Goal: Task Accomplishment & Management: Complete application form

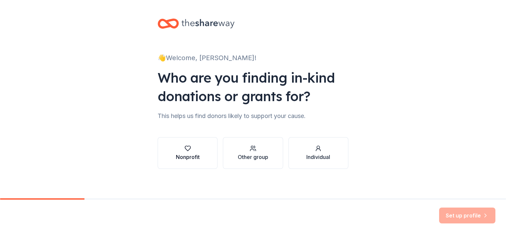
click at [179, 152] on div "Nonprofit" at bounding box center [188, 153] width 24 height 16
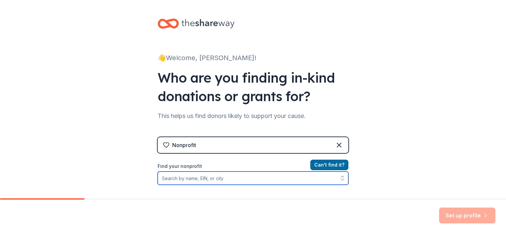
click at [171, 180] on input "Find your nonprofit" at bounding box center [253, 178] width 191 height 13
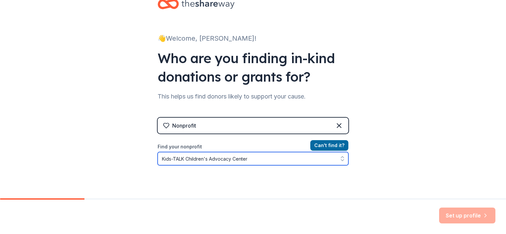
scroll to position [84, 0]
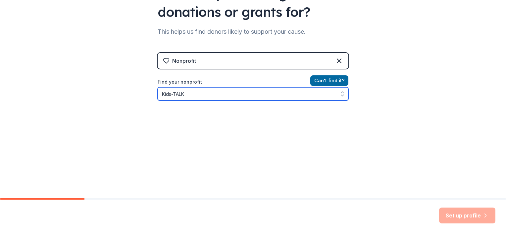
type input "Kids-TALK"
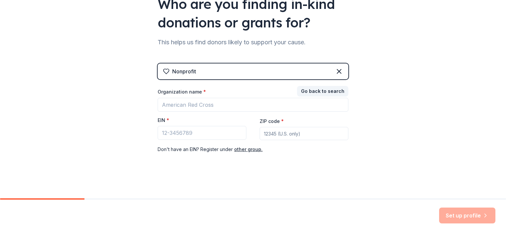
scroll to position [74, 0]
click at [330, 92] on button "Go back to search" at bounding box center [322, 91] width 51 height 11
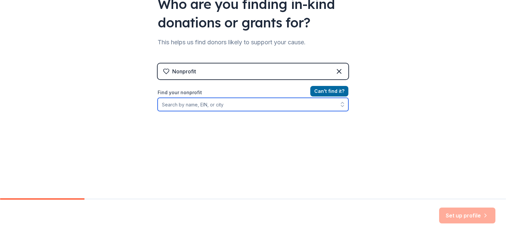
click at [237, 104] on input "Find your nonprofit" at bounding box center [253, 104] width 191 height 13
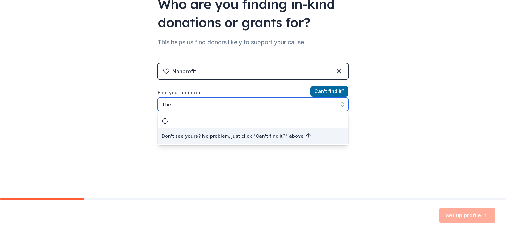
scroll to position [0, 0]
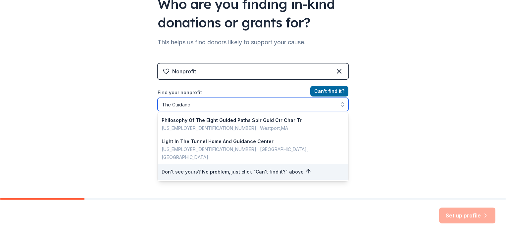
type input "The Guidance"
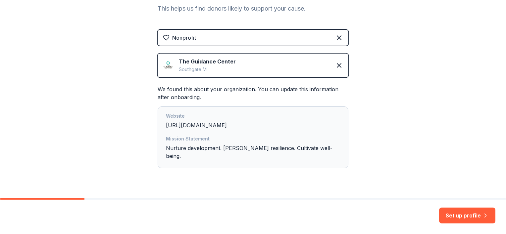
scroll to position [114, 0]
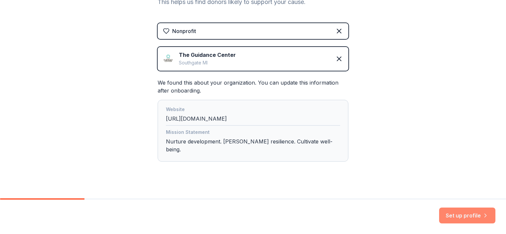
click at [475, 213] on button "Set up profile" at bounding box center [467, 216] width 56 height 16
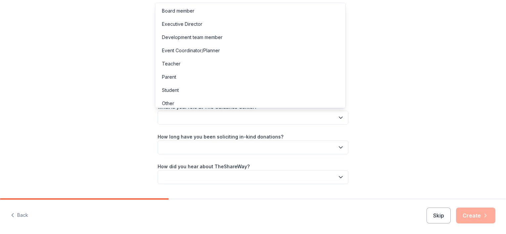
click at [314, 117] on button "button" at bounding box center [253, 118] width 191 height 14
click at [394, 59] on div "Let's finish your profile This helps us personalize your experience. What is yo…" at bounding box center [253, 108] width 506 height 216
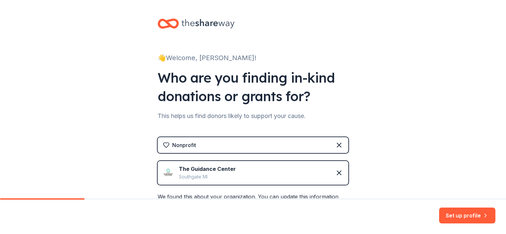
scroll to position [109, 0]
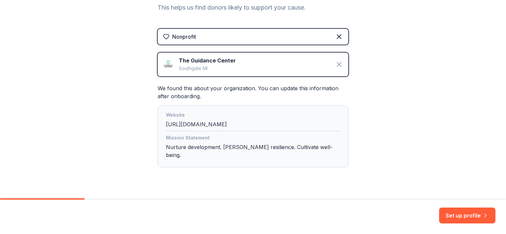
click at [337, 63] on icon at bounding box center [339, 65] width 4 height 4
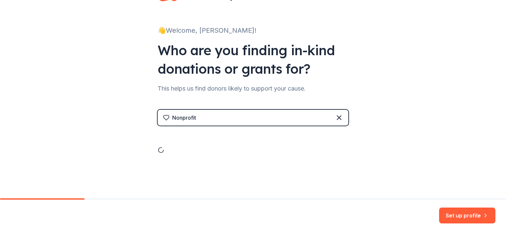
scroll to position [2, 0]
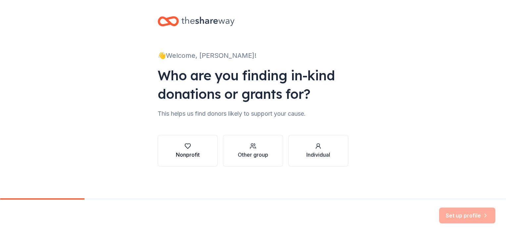
click at [197, 147] on button "Nonprofit" at bounding box center [188, 151] width 60 height 32
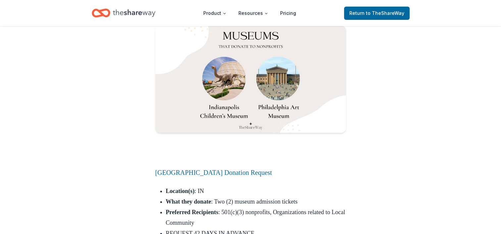
scroll to position [7356, 0]
click at [138, 16] on icon "Home" at bounding box center [134, 13] width 42 height 14
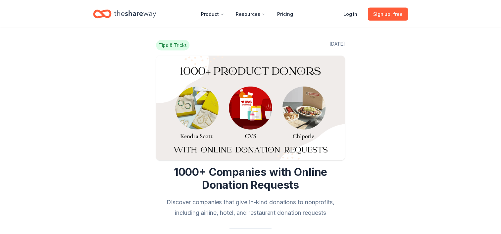
scroll to position [7356, 0]
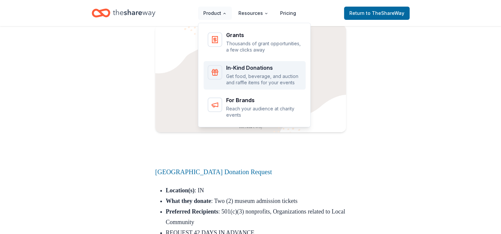
click at [218, 72] on rect "Main" at bounding box center [215, 71] width 6 height 1
